Goal: Check status: Check status

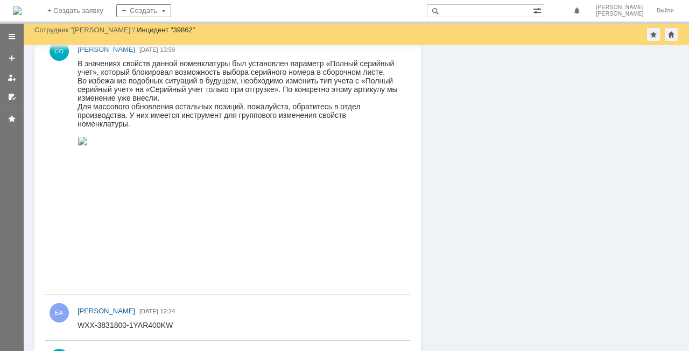
scroll to position [1440, 0]
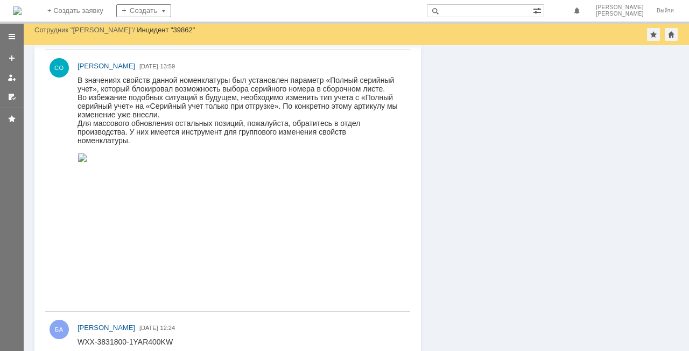
click at [87, 162] on img at bounding box center [83, 157] width 10 height 9
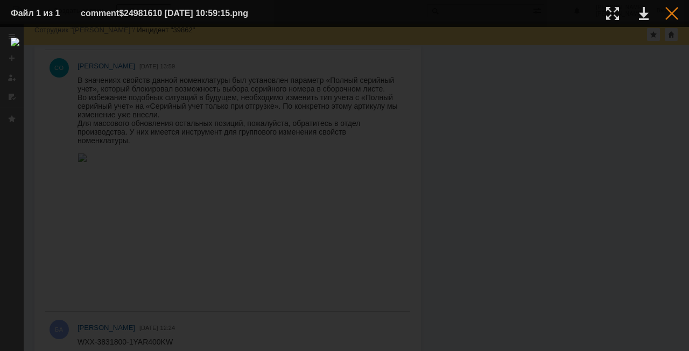
click at [673, 17] on div at bounding box center [671, 13] width 13 height 13
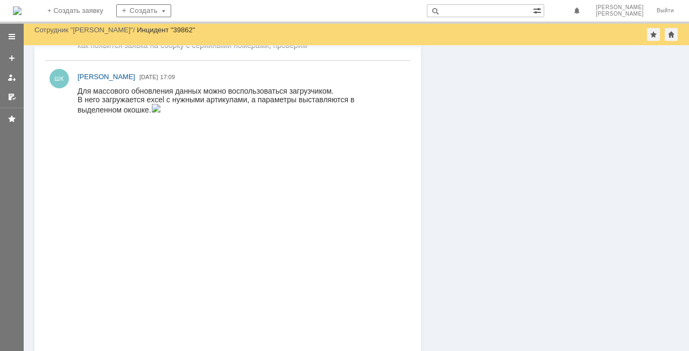
scroll to position [955, 0]
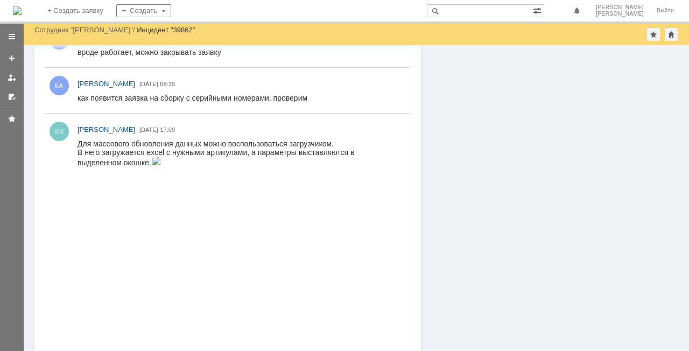
click at [161, 165] on img at bounding box center [156, 161] width 10 height 9
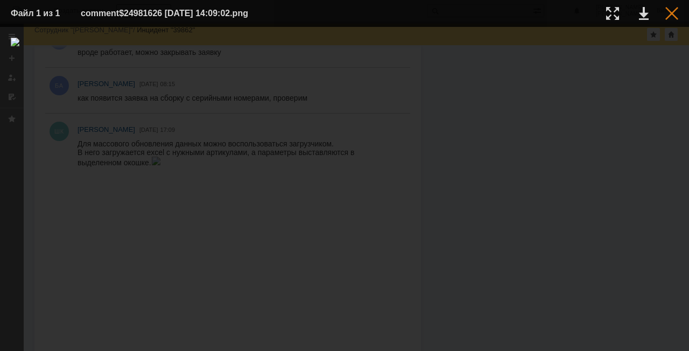
click at [670, 14] on div at bounding box center [671, 13] width 13 height 13
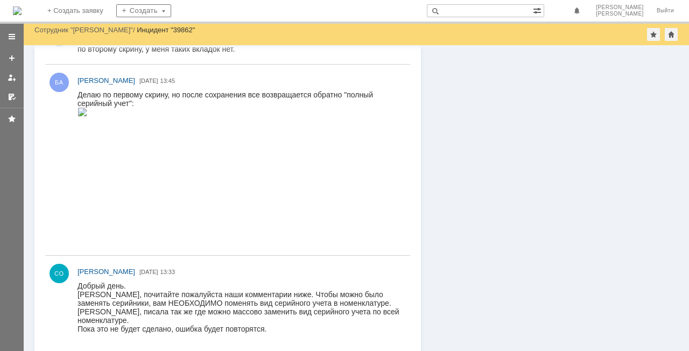
scroll to position [525, 0]
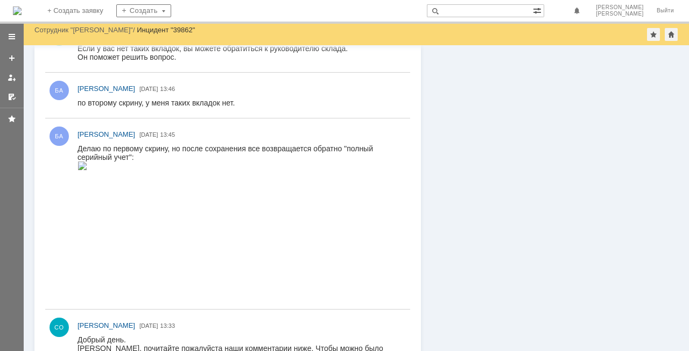
click at [87, 170] on img at bounding box center [83, 165] width 10 height 9
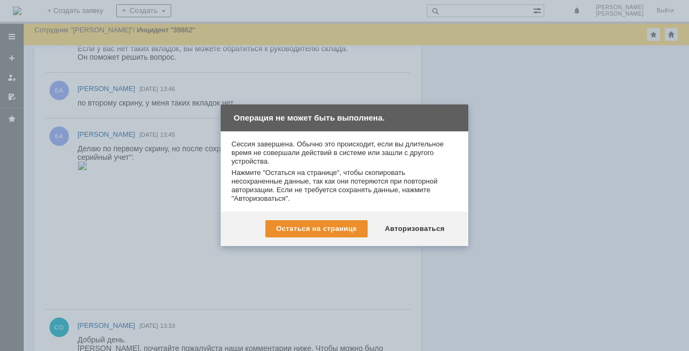
click at [600, 230] on div at bounding box center [344, 175] width 689 height 351
click at [340, 224] on div "Остаться на странице" at bounding box center [316, 228] width 102 height 17
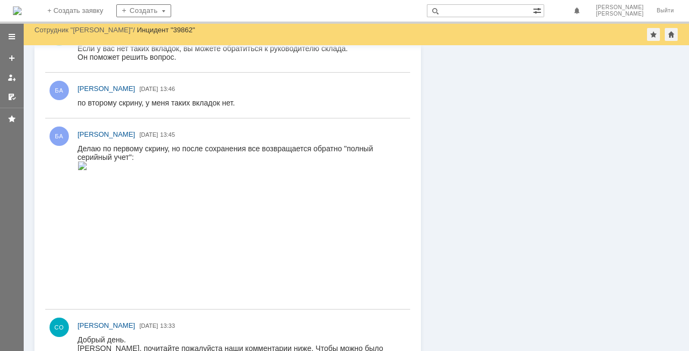
click at [87, 170] on img at bounding box center [83, 165] width 10 height 9
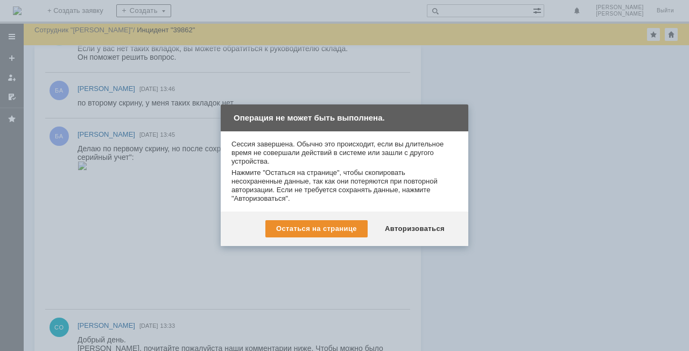
drag, startPoint x: 426, startPoint y: 229, endPoint x: 410, endPoint y: 230, distance: 16.7
click at [426, 230] on div "Авторизоваться" at bounding box center [414, 228] width 81 height 17
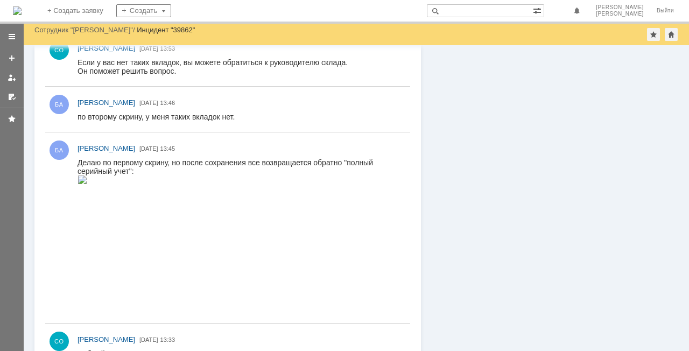
scroll to position [592, 0]
click at [87, 183] on img at bounding box center [83, 178] width 10 height 9
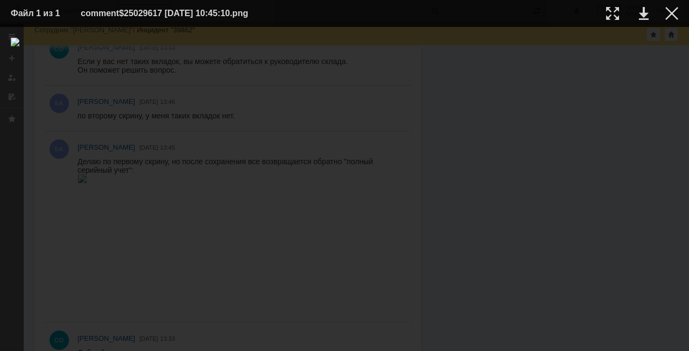
click at [681, 14] on table "Файл 1 из 1 comment$25029617 15.10.2025 10:45:10.png" at bounding box center [344, 13] width 689 height 27
click at [676, 17] on div at bounding box center [671, 13] width 13 height 13
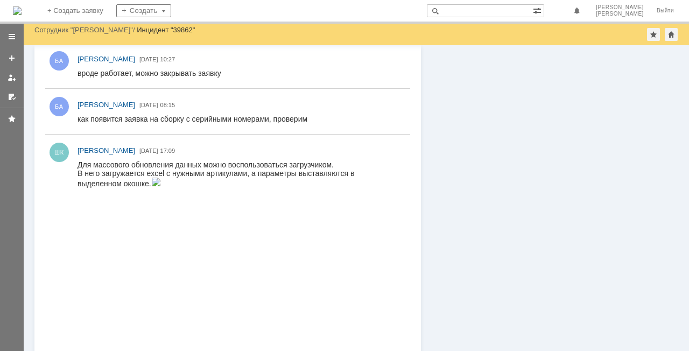
scroll to position [1023, 0]
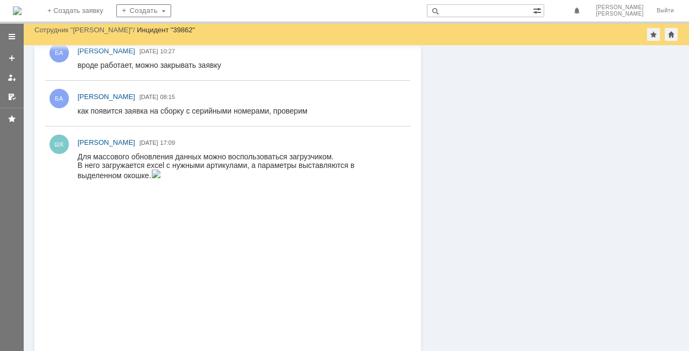
click at [161, 178] on img at bounding box center [156, 174] width 10 height 9
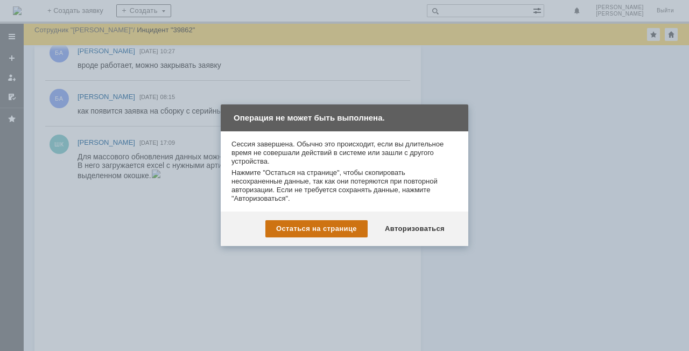
click at [305, 229] on div "Остаться на странице" at bounding box center [316, 228] width 102 height 17
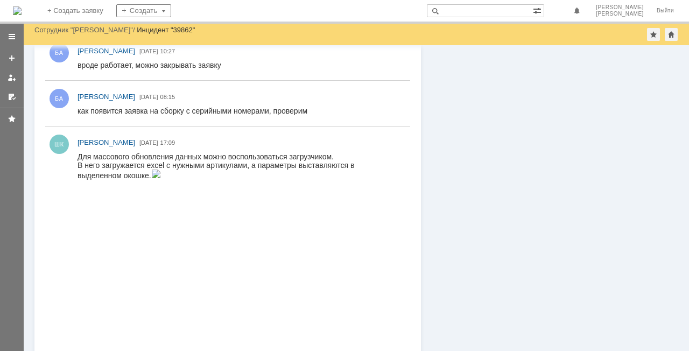
click at [161, 178] on img at bounding box center [156, 174] width 10 height 9
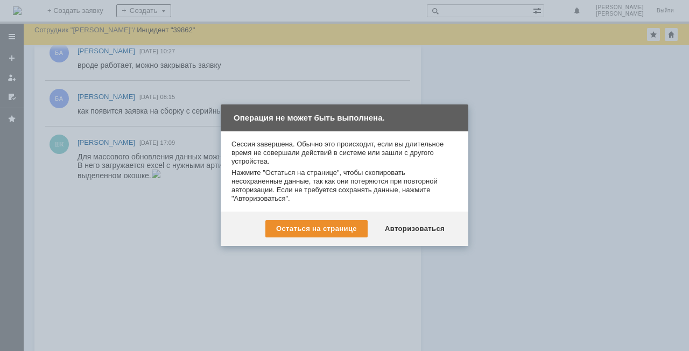
drag, startPoint x: 639, startPoint y: 190, endPoint x: 621, endPoint y: 191, distance: 18.3
click at [640, 191] on div at bounding box center [344, 175] width 689 height 351
click at [439, 226] on div "Авторизоваться" at bounding box center [414, 228] width 81 height 17
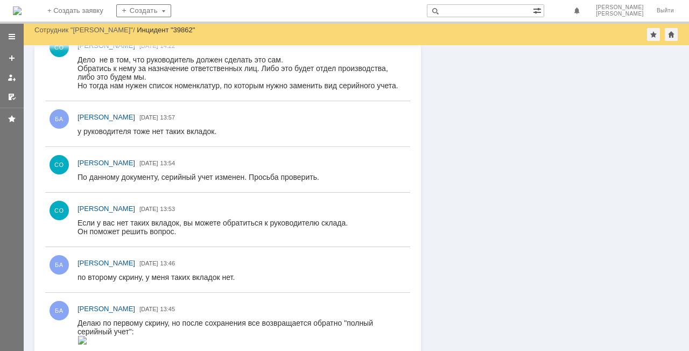
scroll to position [592, 0]
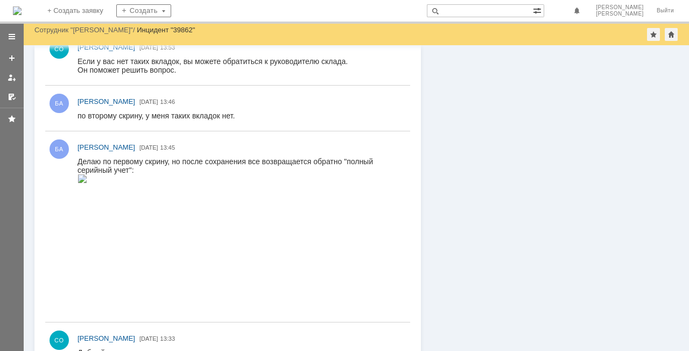
click at [87, 183] on img at bounding box center [83, 178] width 10 height 9
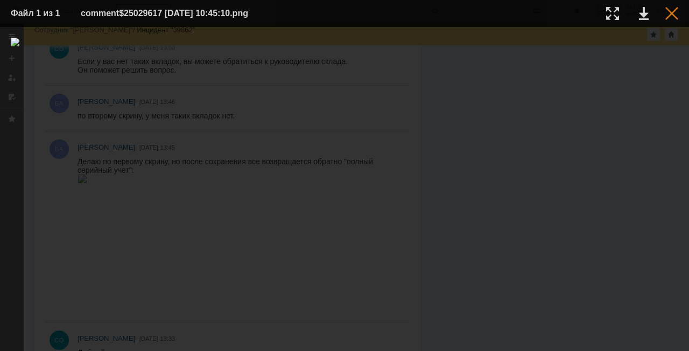
click at [674, 8] on div at bounding box center [671, 13] width 13 height 13
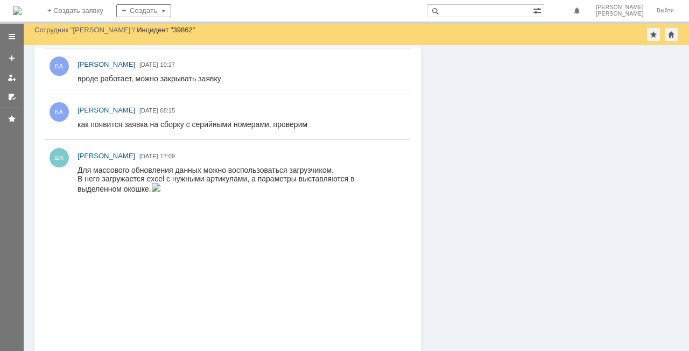
scroll to position [1076, 0]
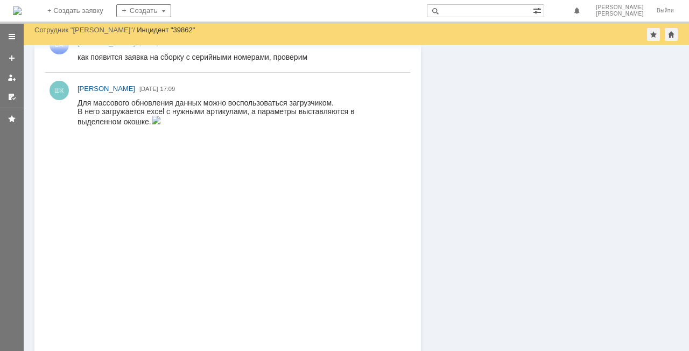
click at [161, 124] on img at bounding box center [156, 120] width 10 height 9
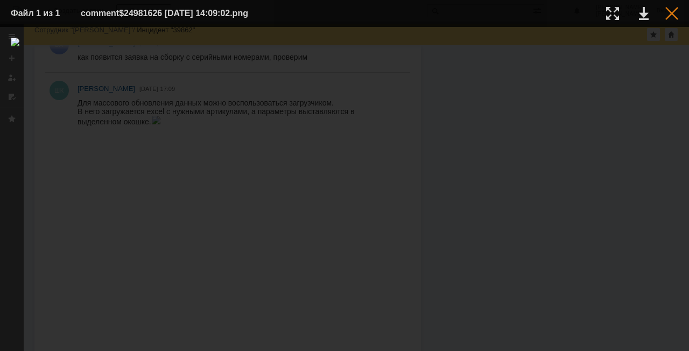
click at [670, 18] on div at bounding box center [671, 13] width 13 height 13
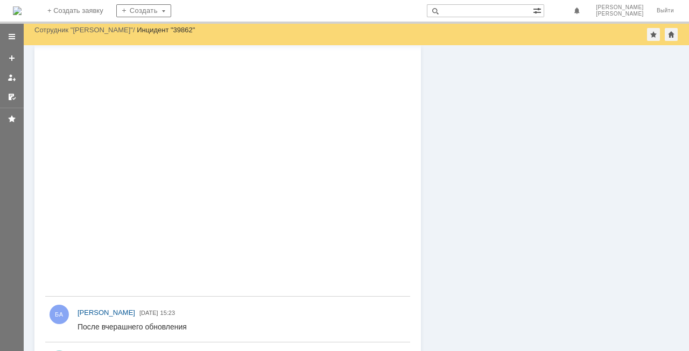
scroll to position [1184, 0]
